Goal: Task Accomplishment & Management: Manage account settings

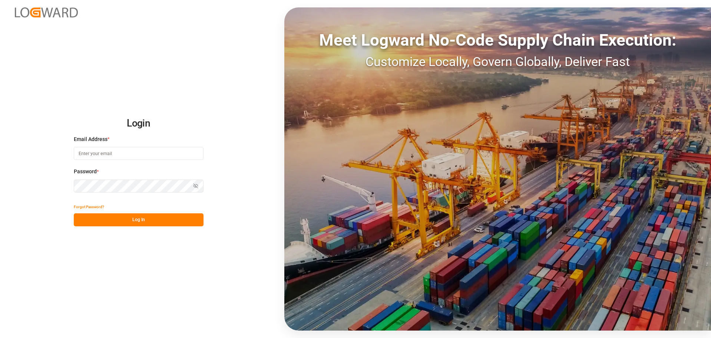
type input "[EMAIL_ADDRESS][DOMAIN_NAME]"
drag, startPoint x: 127, startPoint y: 219, endPoint x: 7, endPoint y: 224, distance: 120.7
click at [129, 220] on button "Log In" at bounding box center [139, 219] width 130 height 13
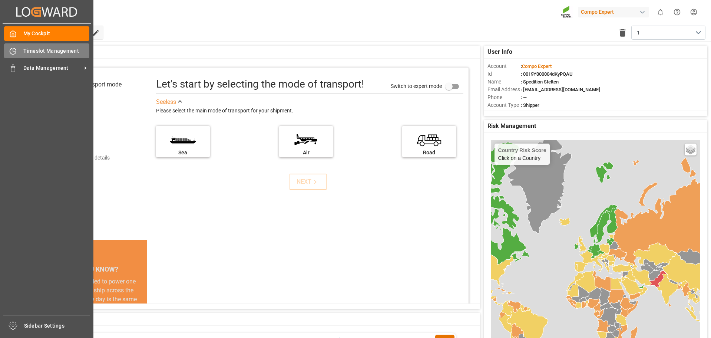
click at [41, 52] on span "Timeslot Management" at bounding box center [56, 51] width 66 height 8
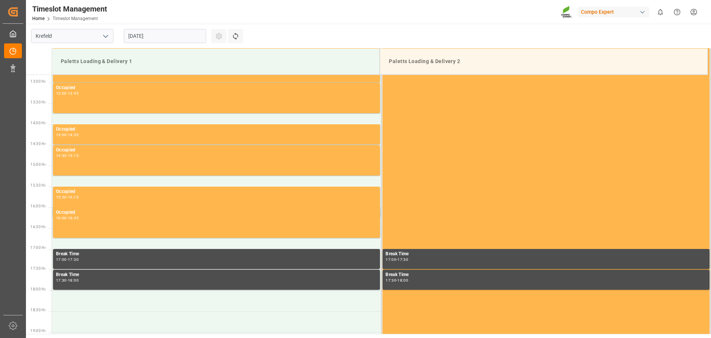
scroll to position [535, 0]
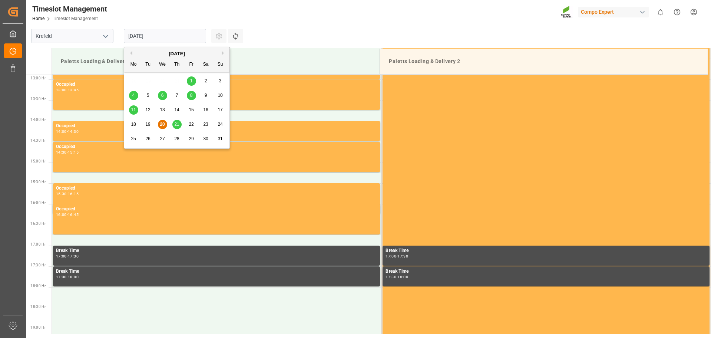
click at [145, 36] on input "[DATE]" at bounding box center [165, 36] width 82 height 14
click at [192, 123] on span "22" at bounding box center [191, 124] width 5 height 5
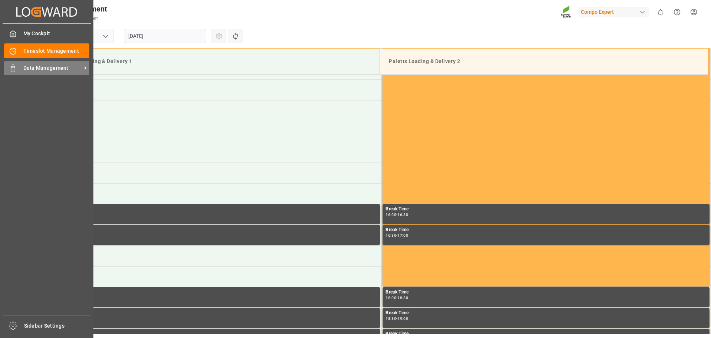
click at [36, 69] on span "Data Management" at bounding box center [52, 68] width 59 height 8
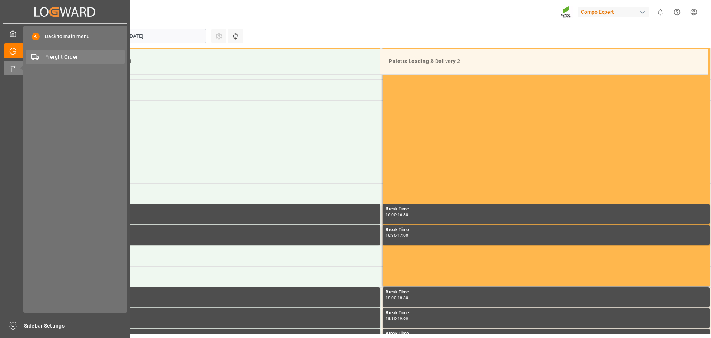
click at [64, 54] on span "Freight Order" at bounding box center [85, 57] width 80 height 8
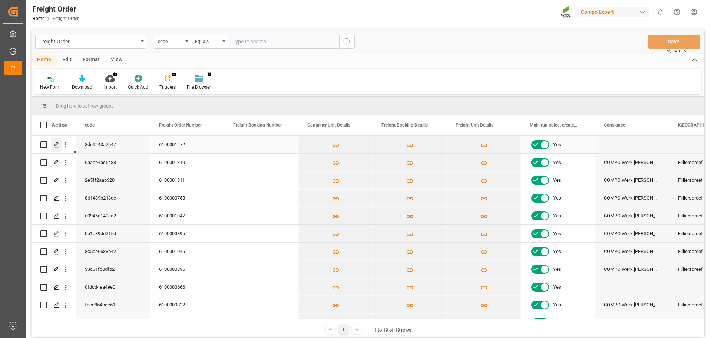
click at [56, 145] on icon "Press SPACE to select this row." at bounding box center [57, 145] width 6 height 6
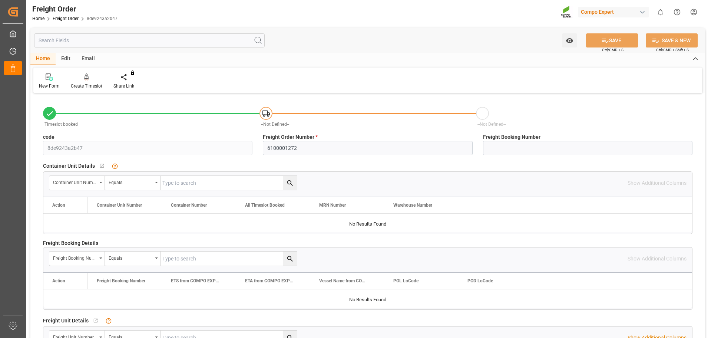
click at [266, 111] on rect at bounding box center [265, 113] width 5 height 4
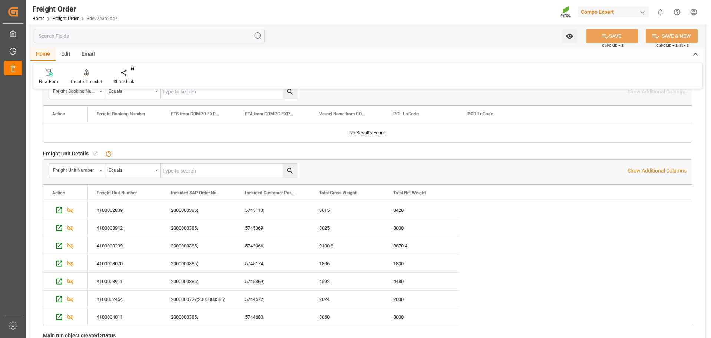
scroll to position [185, 0]
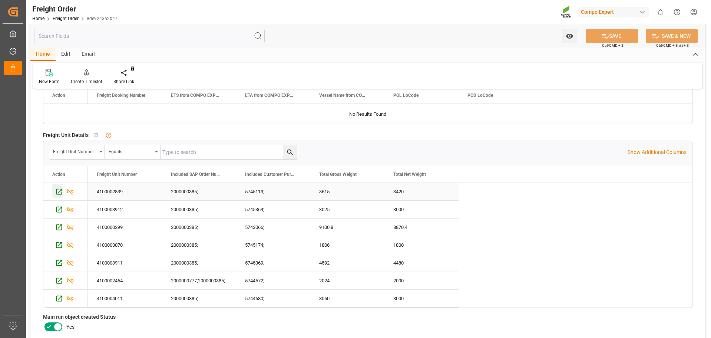
click at [59, 189] on icon "Press SPACE to select this row." at bounding box center [59, 192] width 8 height 8
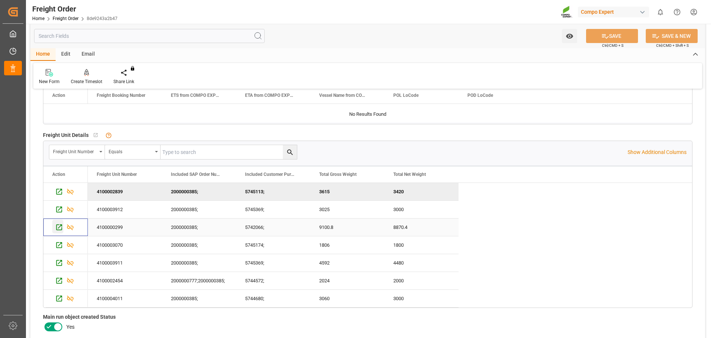
click at [57, 226] on icon "Press SPACE to select this row." at bounding box center [59, 227] width 8 height 8
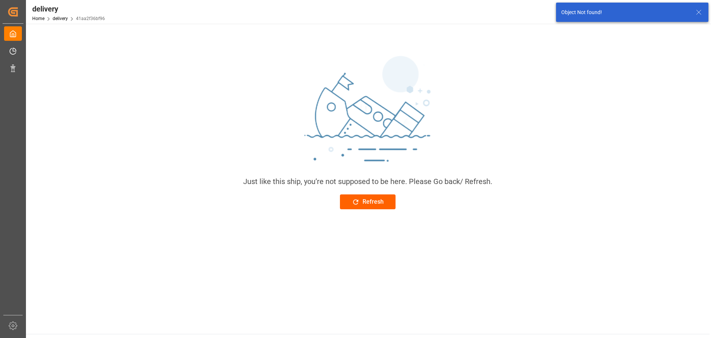
click at [366, 203] on div "Refresh" at bounding box center [368, 201] width 32 height 9
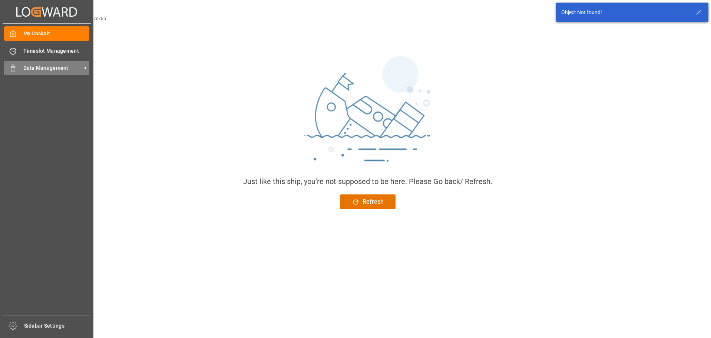
click at [77, 67] on span "Data Management" at bounding box center [52, 68] width 59 height 8
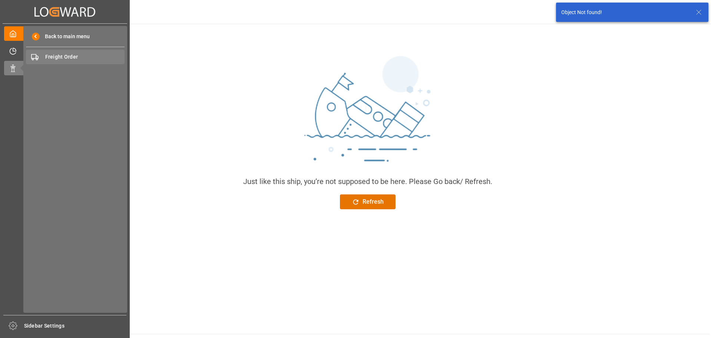
click at [74, 58] on span "Freight Order" at bounding box center [85, 57] width 80 height 8
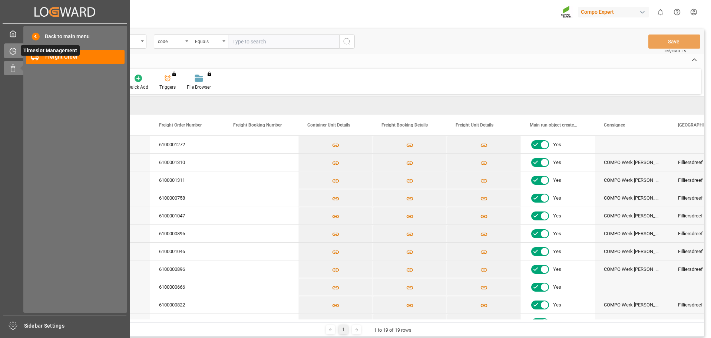
click at [20, 51] on div "Timeslot Management Timeslot Management" at bounding box center [65, 50] width 122 height 14
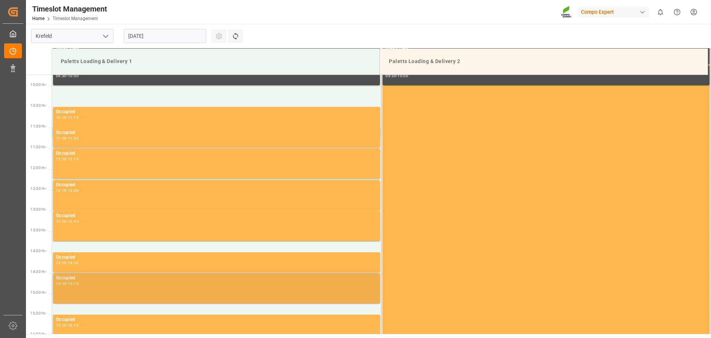
scroll to position [350, 0]
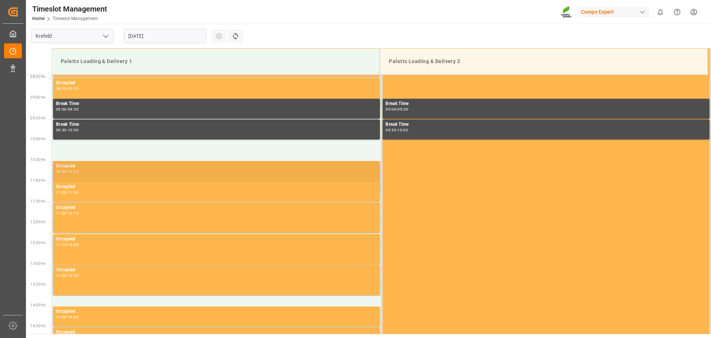
click at [115, 176] on div "Occupied 10:30 - 11:15" at bounding box center [216, 175] width 321 height 27
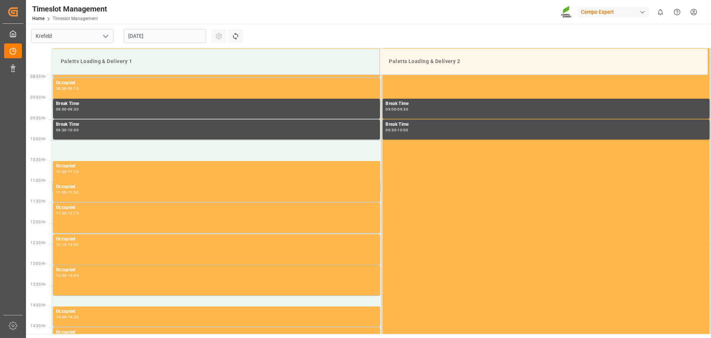
click at [172, 42] on input "[DATE]" at bounding box center [165, 36] width 82 height 14
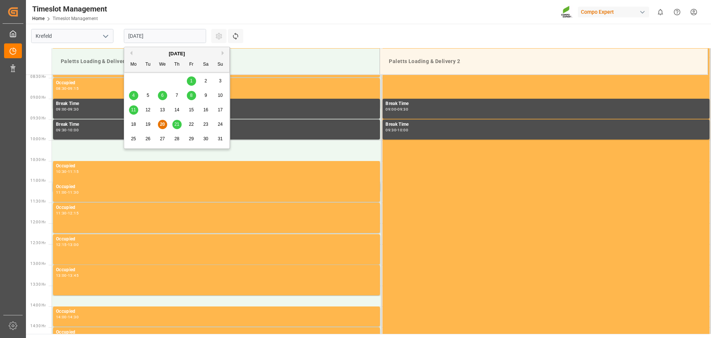
click at [149, 33] on input "[DATE]" at bounding box center [165, 36] width 82 height 14
click at [178, 125] on span "21" at bounding box center [176, 124] width 5 height 5
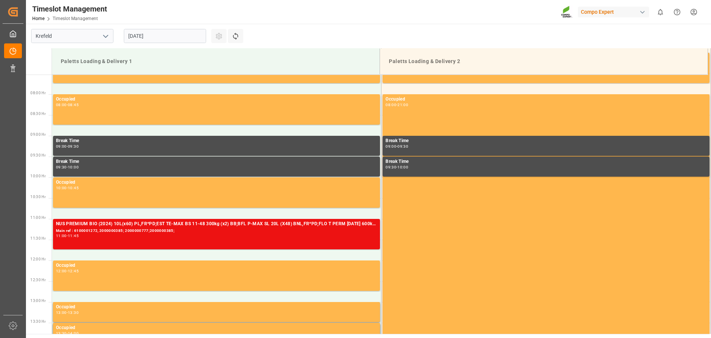
scroll to position [535, 0]
